Goal: Task Accomplishment & Management: Complete application form

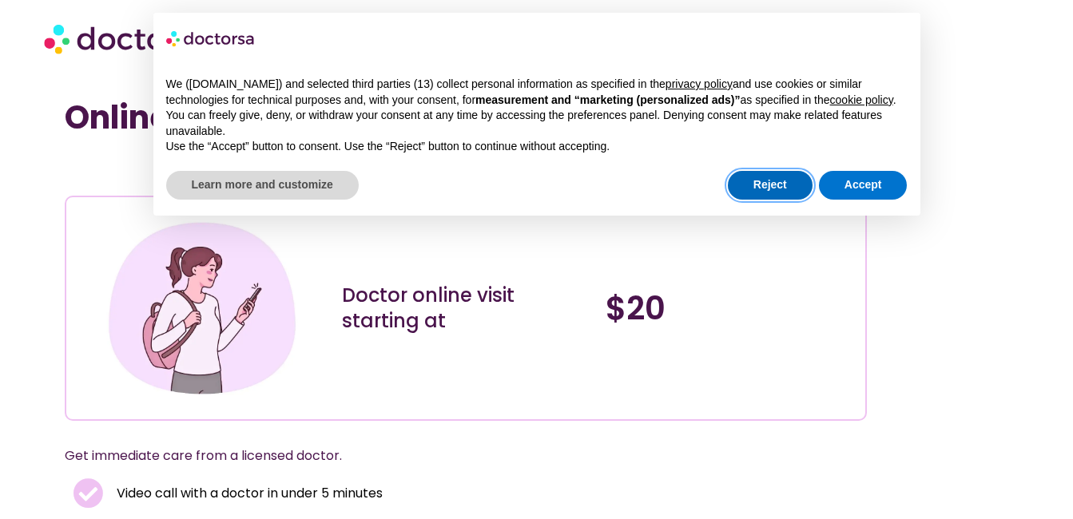
click at [773, 181] on button "Reject" at bounding box center [770, 185] width 85 height 29
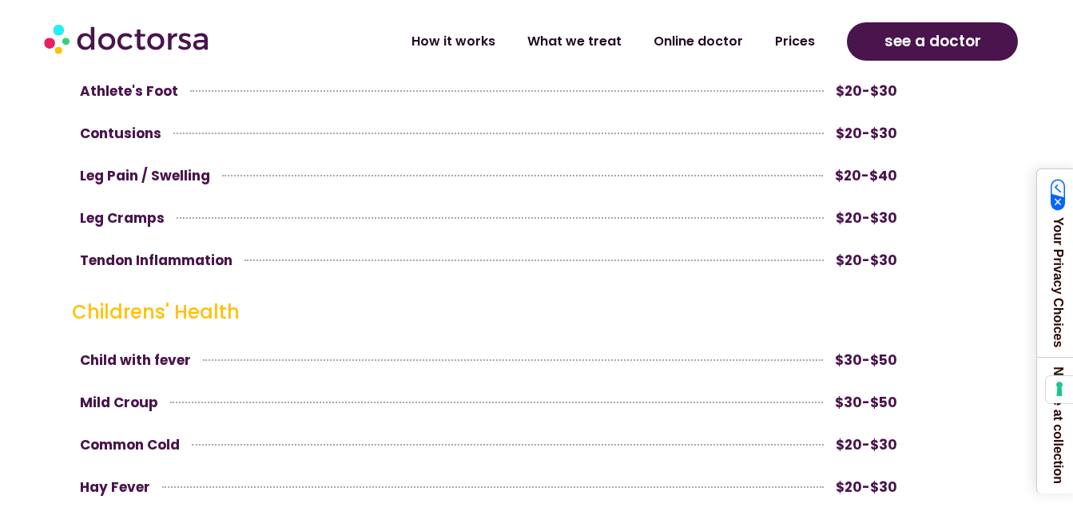
scroll to position [3905, 0]
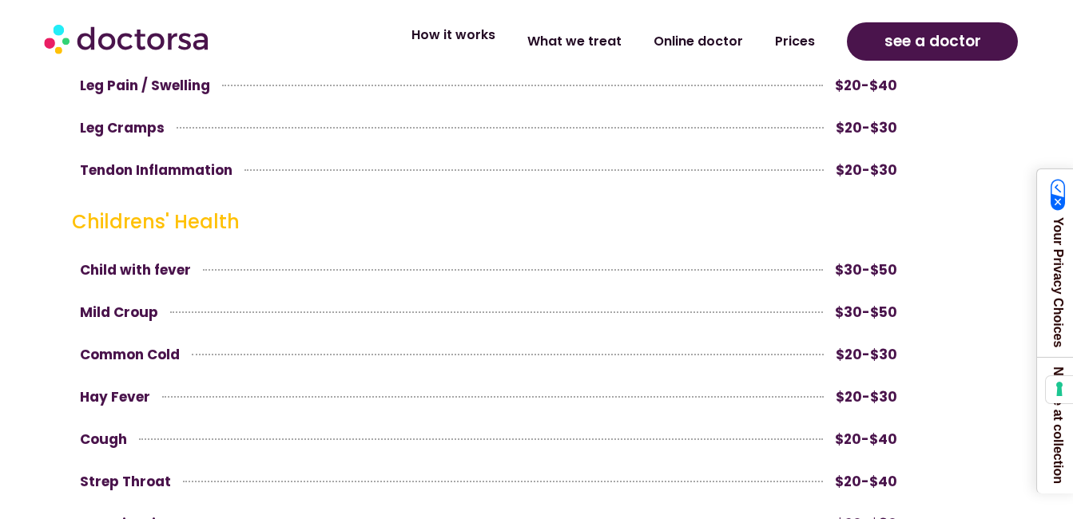
click at [459, 42] on link "How it works" at bounding box center [453, 35] width 116 height 37
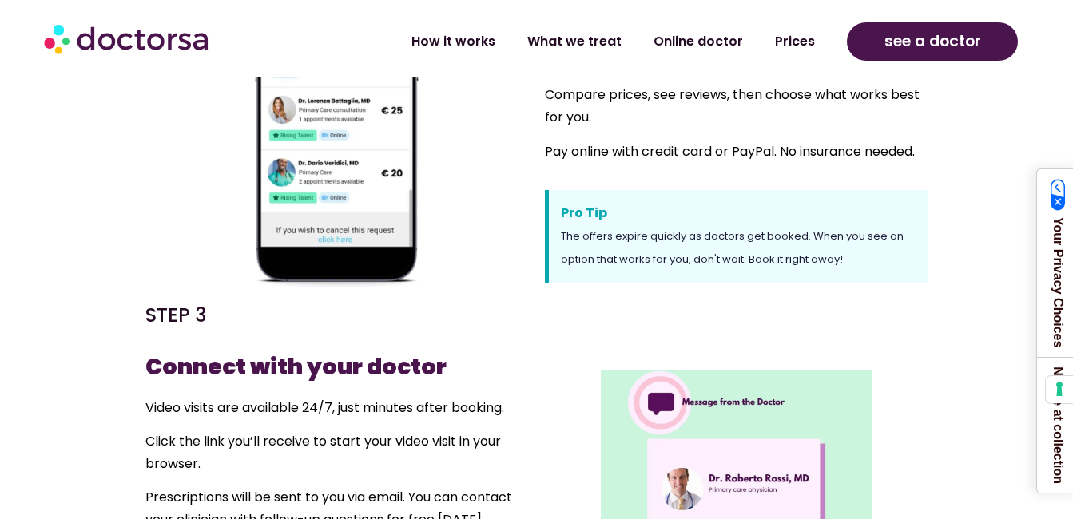
scroll to position [931, 0]
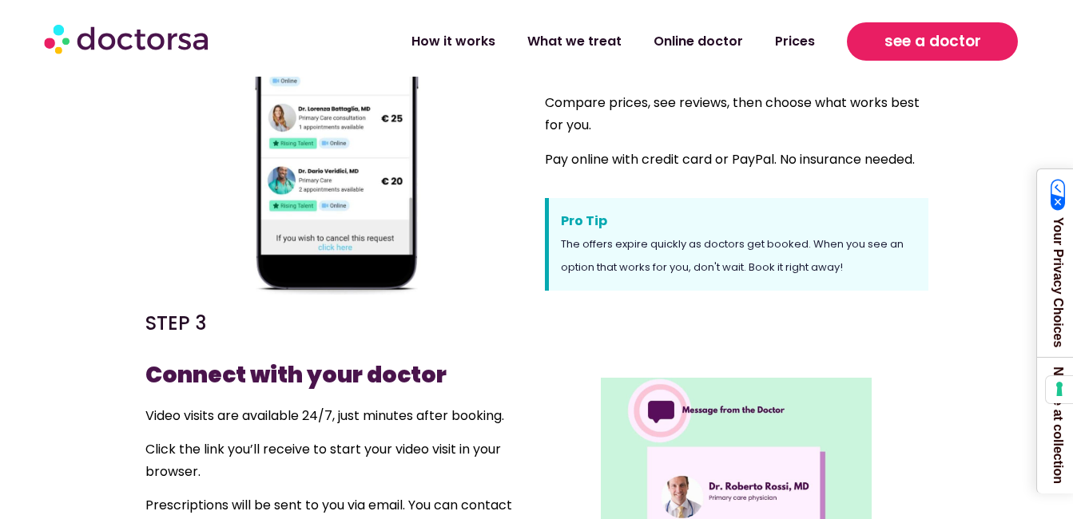
click at [930, 38] on span "see a doctor" at bounding box center [932, 42] width 97 height 26
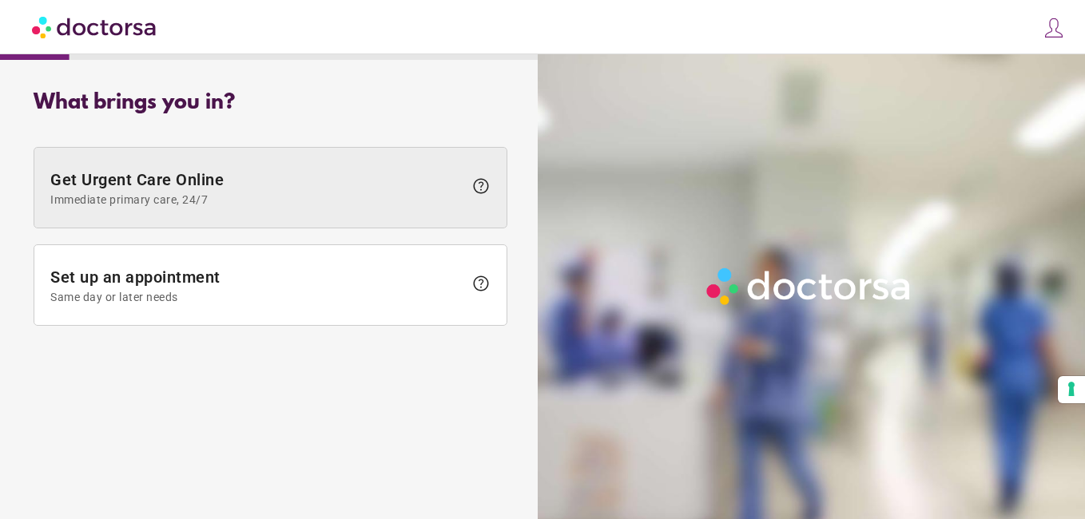
click at [173, 179] on span "Get Urgent Care Online Immediate primary care, 24/7" at bounding box center [256, 188] width 413 height 36
